Goal: Navigation & Orientation: Find specific page/section

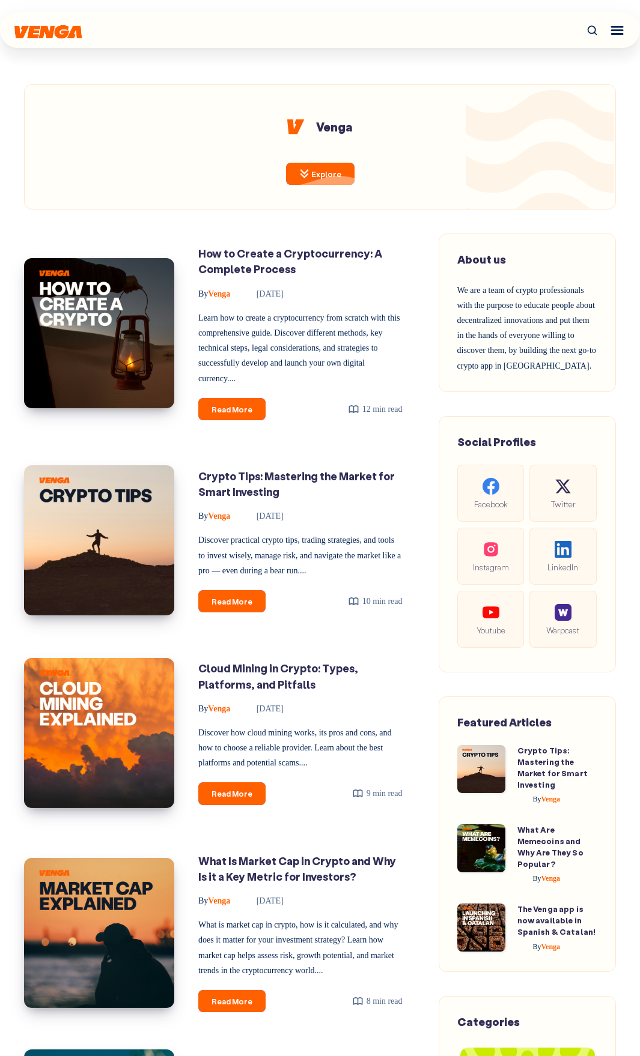
click at [317, 169] on link "Explore" at bounding box center [320, 174] width 68 height 22
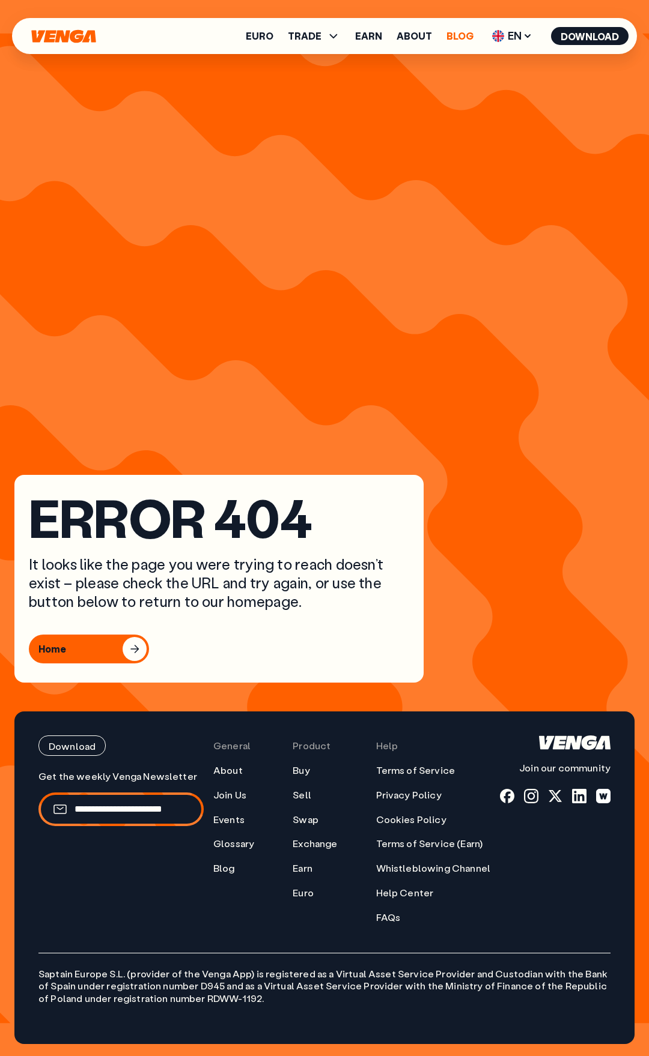
click at [453, 34] on link "Blog" at bounding box center [459, 36] width 27 height 10
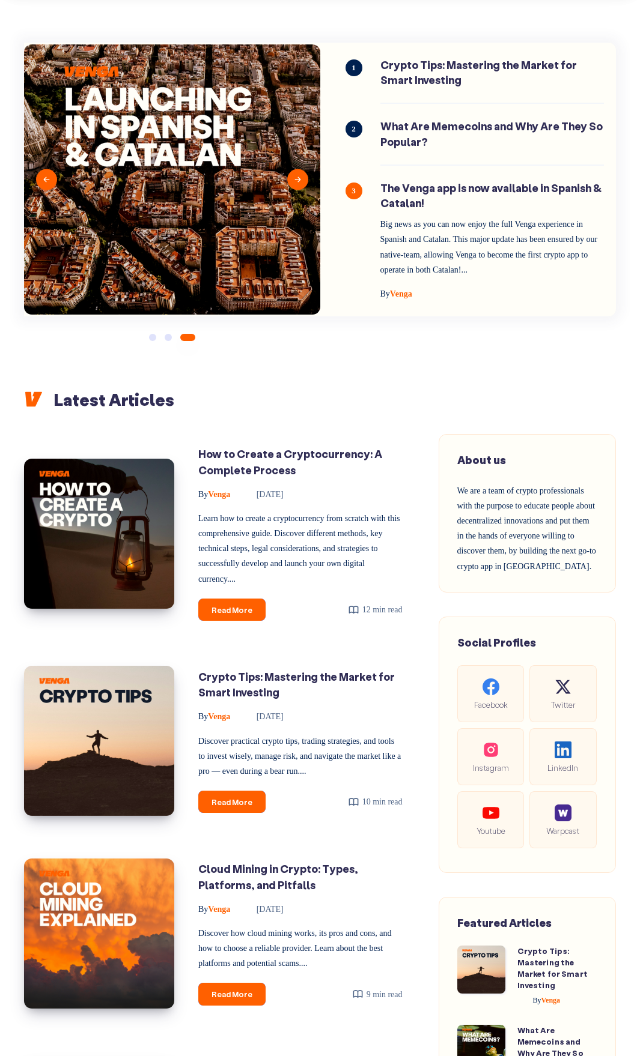
scroll to position [60, 0]
